Goal: Information Seeking & Learning: Find specific fact

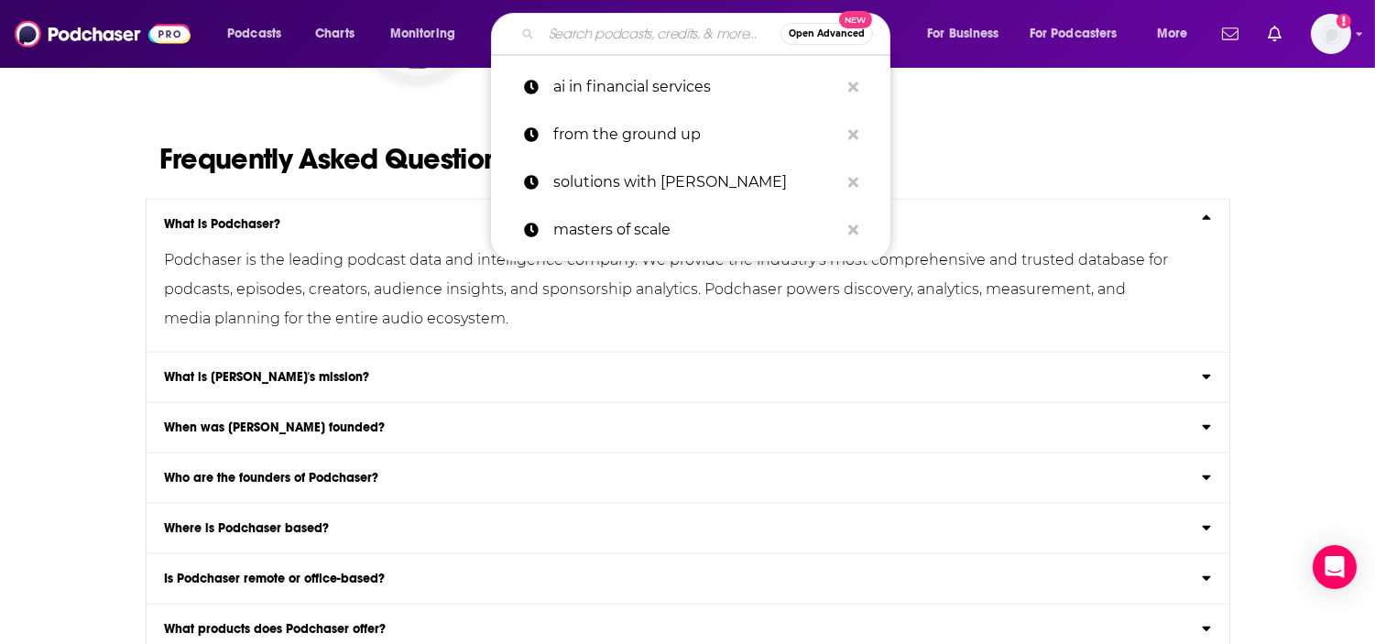
click at [637, 33] on input "Search podcasts, credits, & more..." at bounding box center [660, 33] width 239 height 29
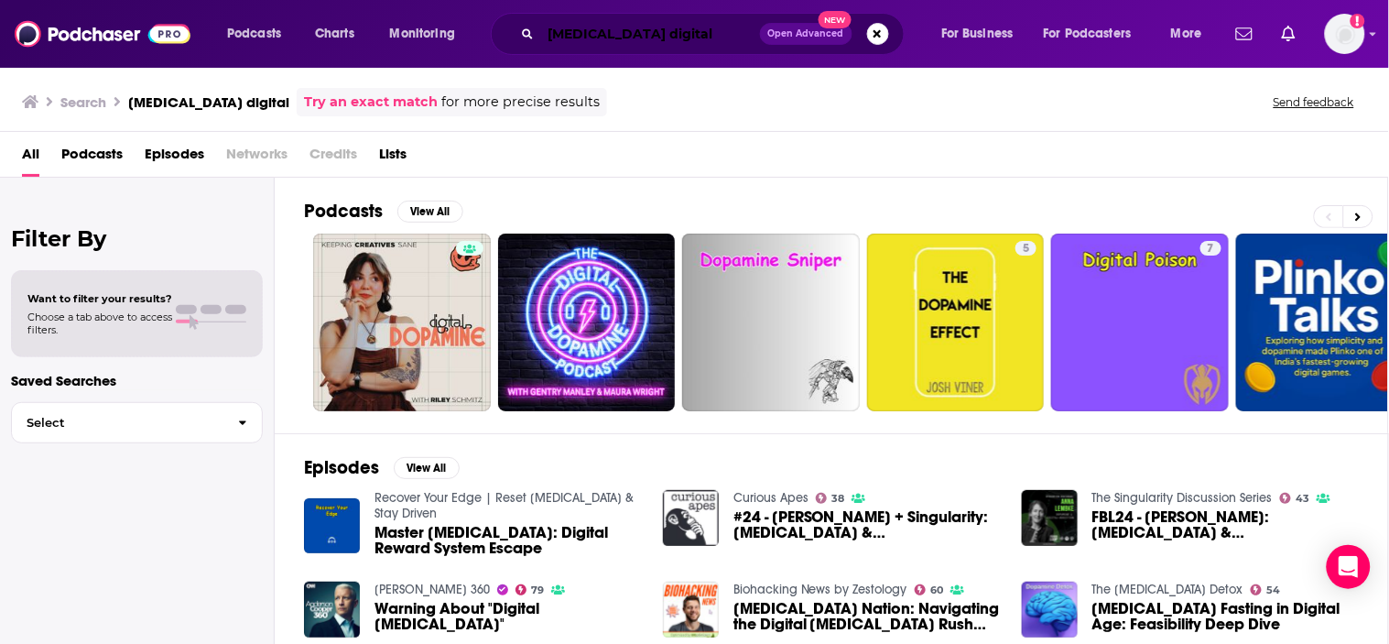
click at [684, 32] on input "[MEDICAL_DATA] digital" at bounding box center [650, 33] width 219 height 29
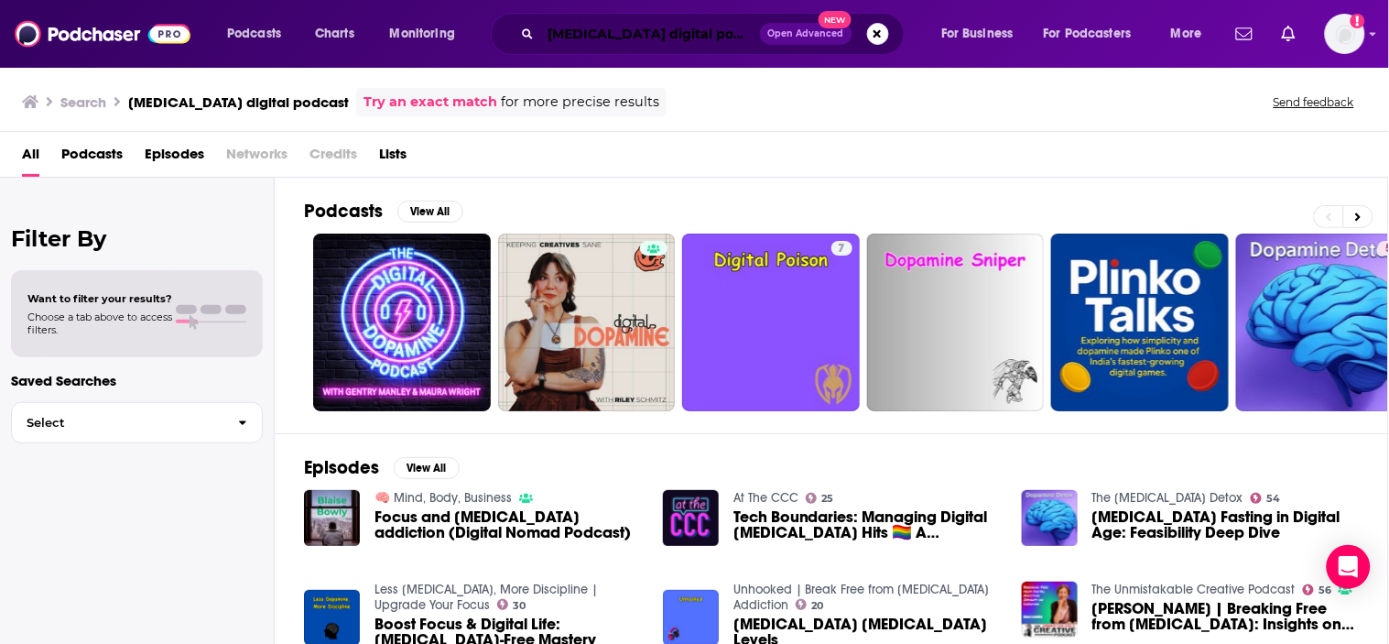
click at [632, 44] on input "[MEDICAL_DATA] digital podcast" at bounding box center [650, 33] width 219 height 29
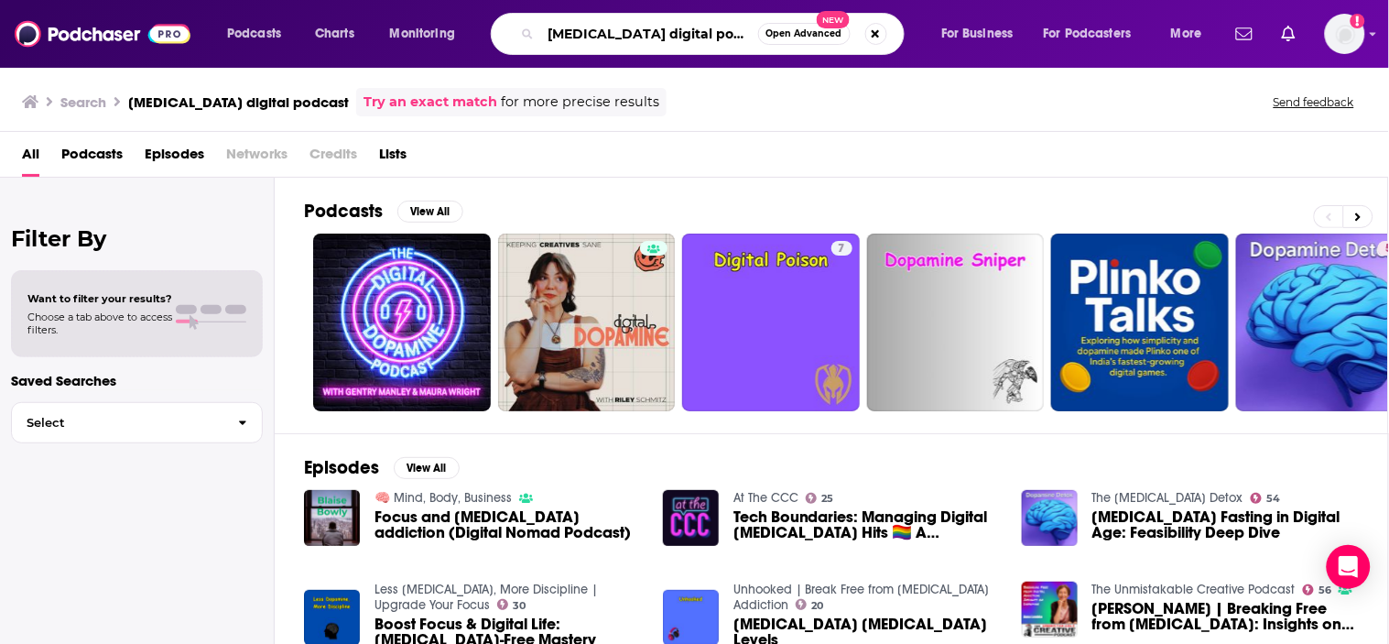
click at [632, 44] on input "[MEDICAL_DATA] digital podcast" at bounding box center [649, 33] width 217 height 29
paste input "[PERSON_NAME]"
type input "[PERSON_NAME]"
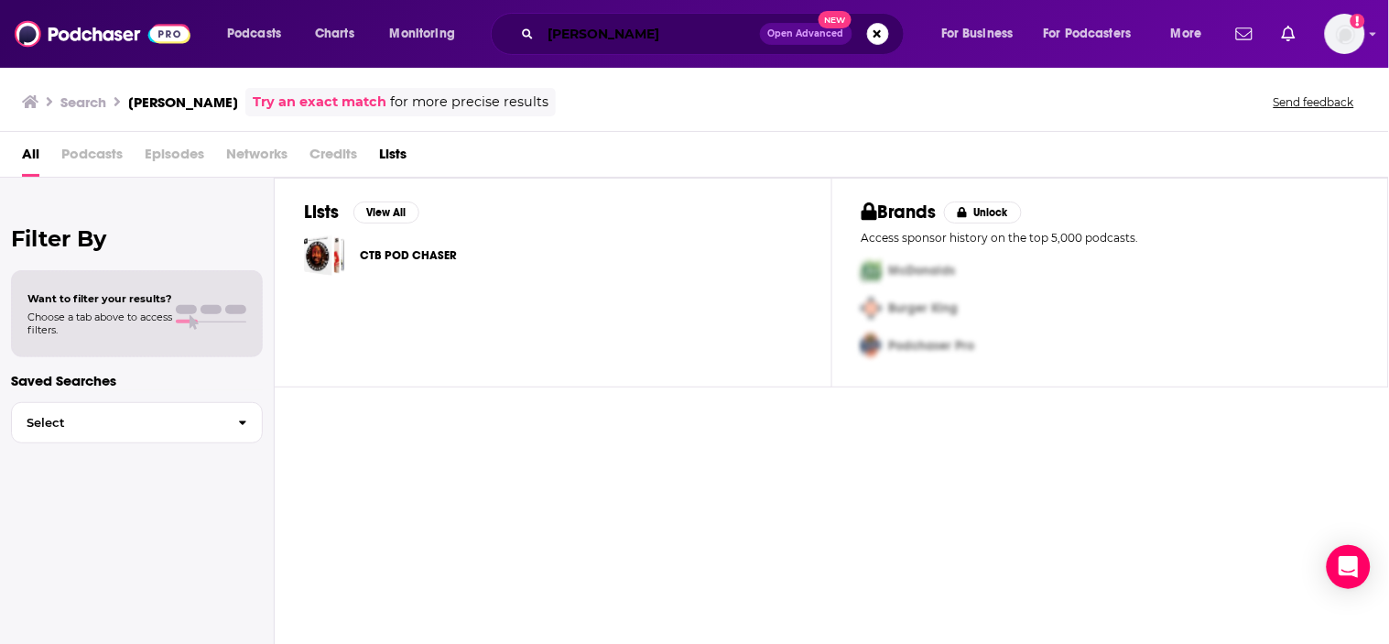
click at [628, 30] on input "[PERSON_NAME]" at bounding box center [650, 33] width 219 height 29
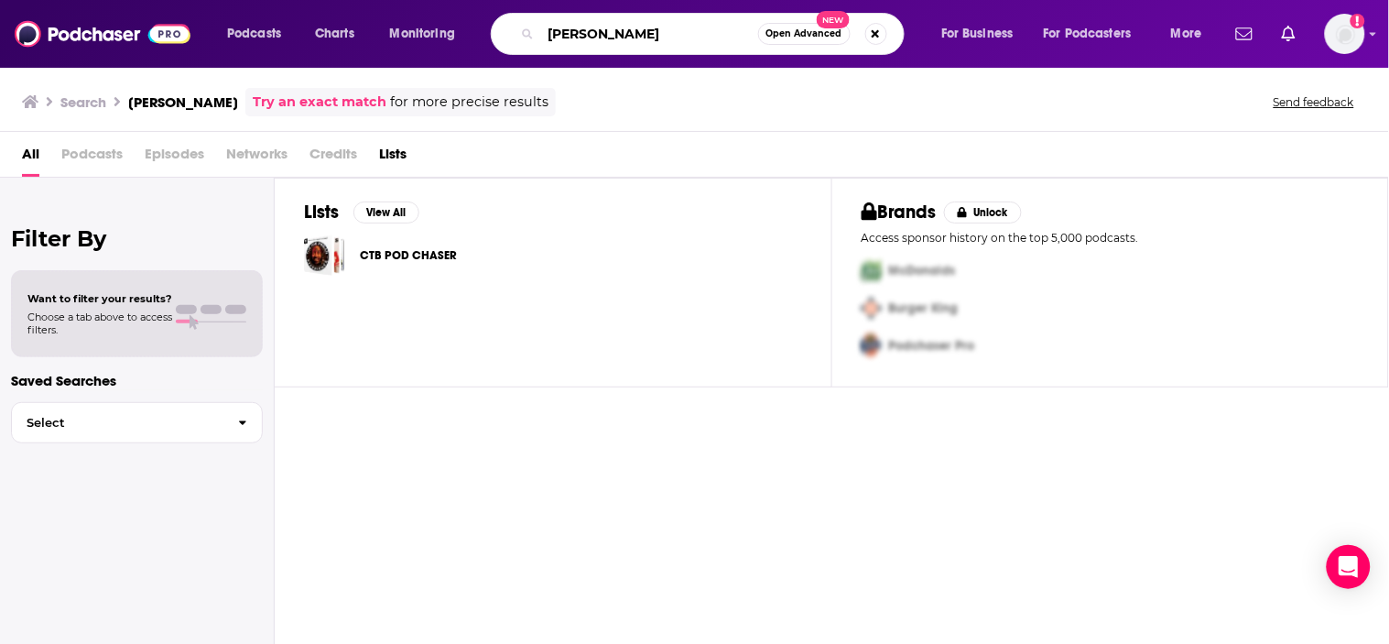
click at [628, 30] on input "[PERSON_NAME]" at bounding box center [649, 33] width 217 height 29
click at [666, 30] on input "[PERSON_NAME]" at bounding box center [649, 33] width 217 height 29
